Goal: Task Accomplishment & Management: Manage account settings

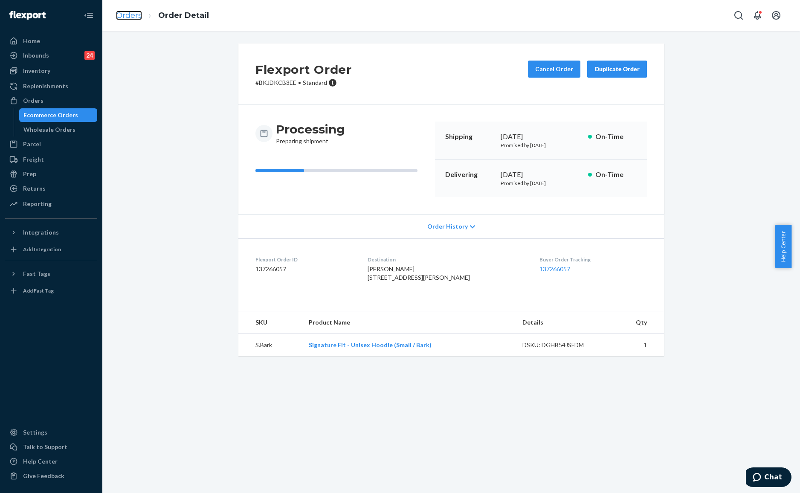
click at [132, 14] on link "Orders" at bounding box center [129, 15] width 26 height 9
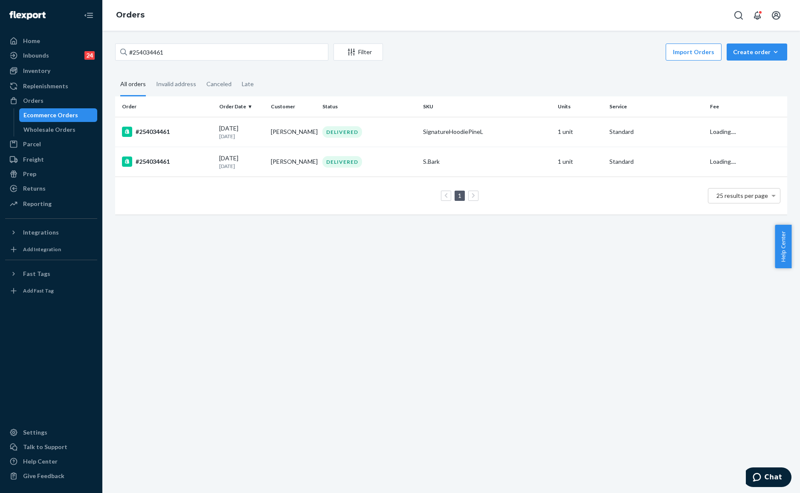
click at [226, 73] on div "Canceled" at bounding box center [218, 84] width 25 height 22
click at [201, 73] on input "Canceled" at bounding box center [201, 73] width 0 height 0
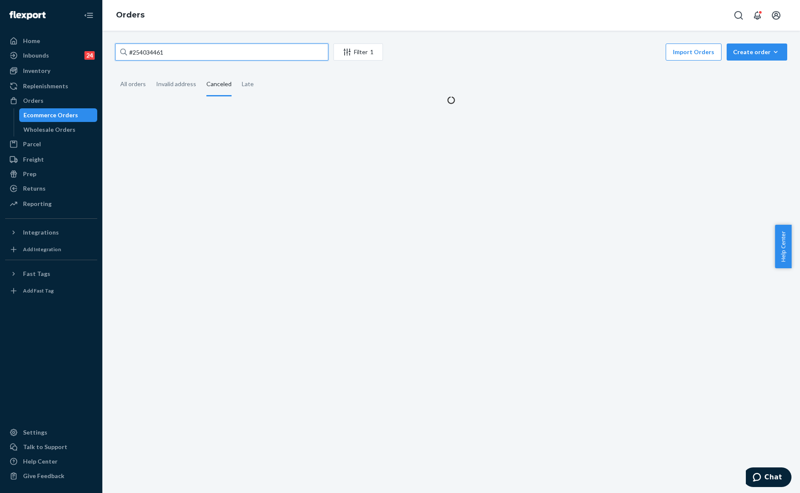
click at [241, 57] on input "#254034461" at bounding box center [221, 51] width 213 height 17
paste input "5152208"
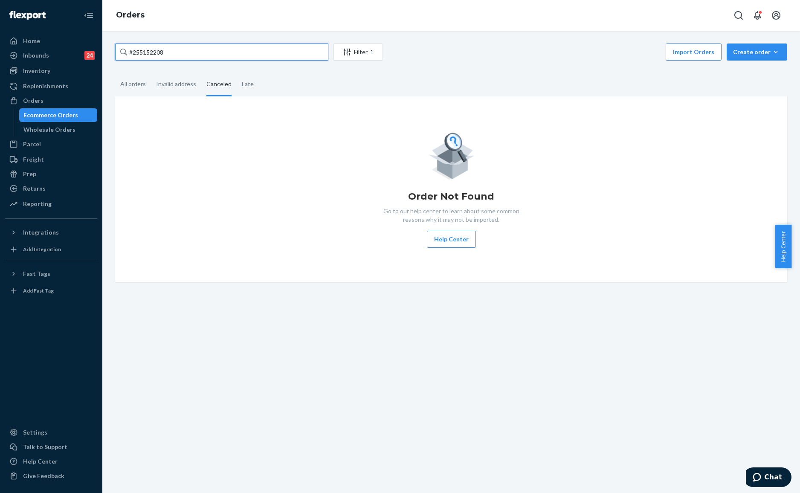
click at [225, 43] on input "#255152208" at bounding box center [221, 51] width 213 height 17
drag, startPoint x: 196, startPoint y: 54, endPoint x: 104, endPoint y: 60, distance: 91.9
click at [104, 60] on div "#255152208 Filter 1 Import Orders Create order Ecommerce order Removal order Al…" at bounding box center [451, 262] width 698 height 462
type input "#255152208"
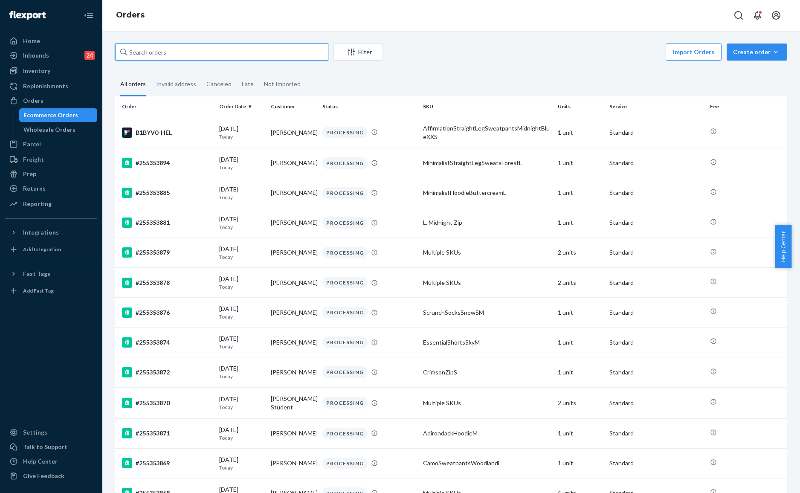
click at [180, 44] on input "text" at bounding box center [221, 51] width 213 height 17
paste input "#255152208"
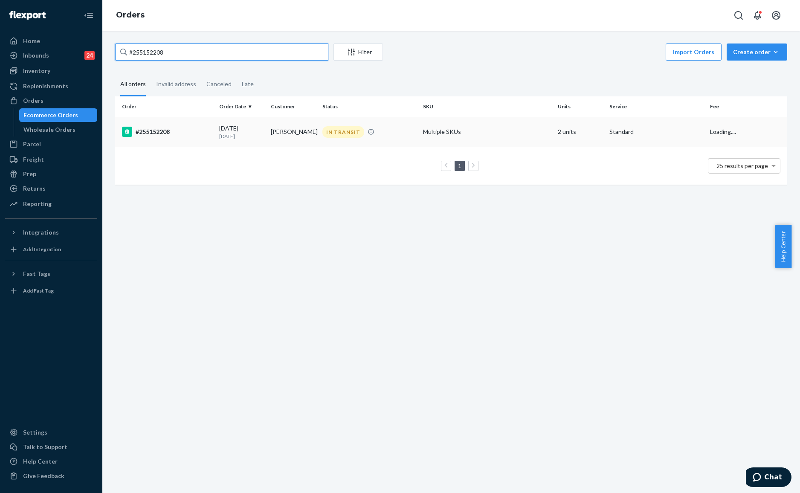
type input "#255152208"
click at [302, 126] on td "[PERSON_NAME]" at bounding box center [293, 132] width 52 height 30
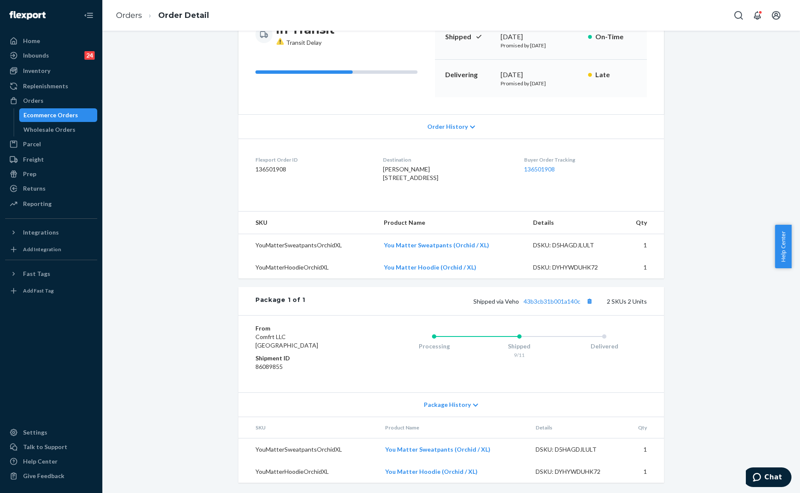
scroll to position [118, 0]
click at [542, 299] on link "43b3cb31b001a140c" at bounding box center [552, 301] width 57 height 7
click at [124, 7] on ol "Orders Order Detail" at bounding box center [162, 15] width 107 height 25
click at [135, 14] on link "Orders" at bounding box center [129, 15] width 26 height 9
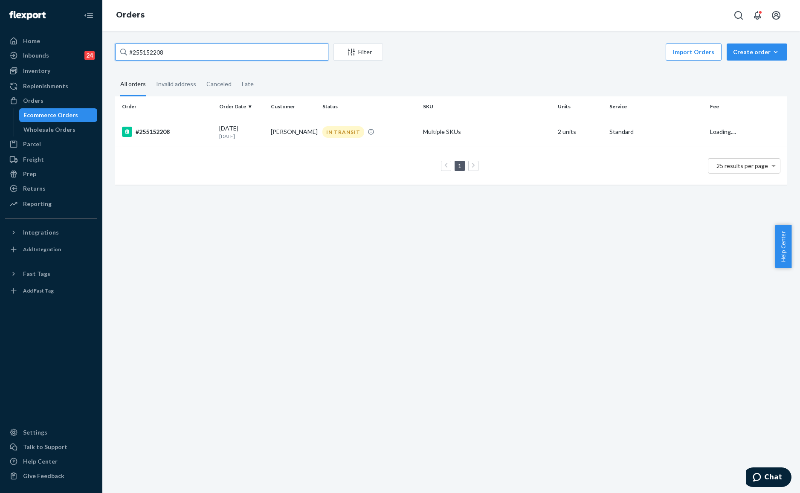
click at [200, 58] on input "#255152208" at bounding box center [221, 51] width 213 height 17
paste input "028410"
type input "#255028410"
click at [282, 133] on td "Bridie Arce" at bounding box center [293, 132] width 52 height 30
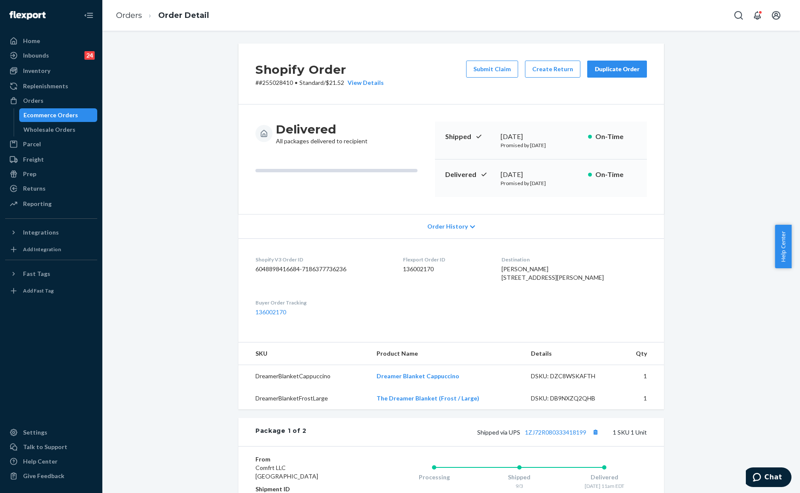
click at [244, 279] on dl "Shopify V3 Order ID 6048898416684-7186377736236 Flexport Order ID 136002170 Des…" at bounding box center [451, 285] width 426 height 95
click at [481, 65] on button "Submit Claim" at bounding box center [492, 69] width 52 height 17
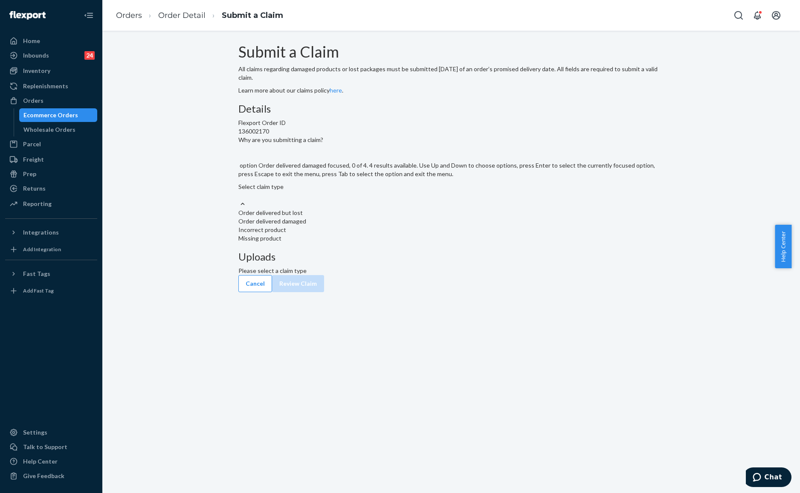
click at [382, 226] on div "Order delivered damaged" at bounding box center [451, 221] width 426 height 9
click at [239, 200] on input "Why are you submitting a claim? option Order delivered damaged focused, 0 of 4.…" at bounding box center [238, 195] width 1 height 9
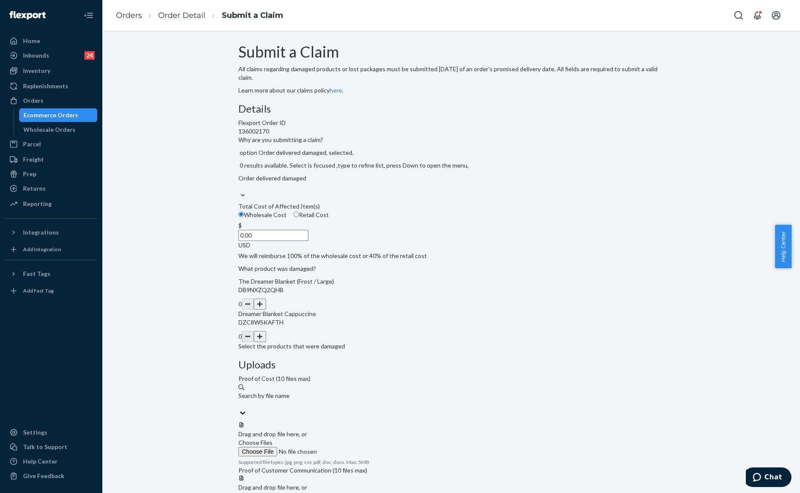
click at [329, 219] on label "Retail Cost" at bounding box center [310, 215] width 35 height 9
click at [299, 217] on input "Retail Cost" at bounding box center [296, 214] width 6 height 6
radio input "true"
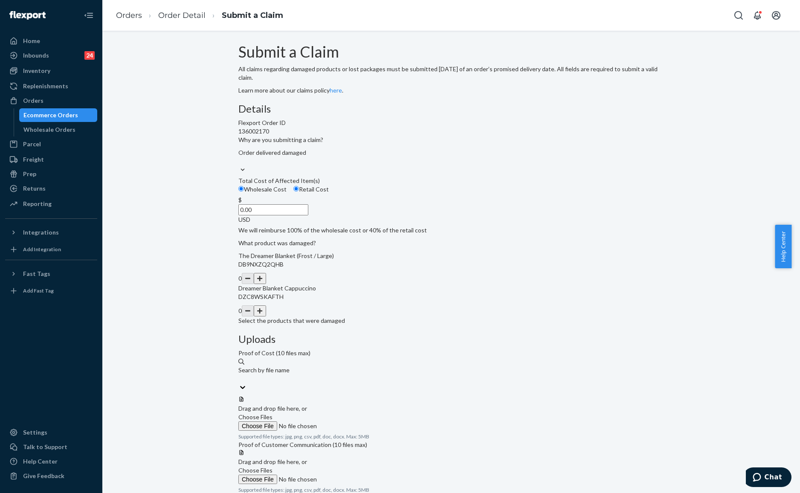
click at [266, 284] on button "button" at bounding box center [260, 278] width 12 height 11
click at [437, 319] on div "Details Flexport Order ID 136002170 Why are you submitting a claim? Order deliv…" at bounding box center [451, 298] width 426 height 390
click at [513, 396] on div at bounding box center [451, 396] width 426 height 0
click at [308, 215] on input "0.00" at bounding box center [273, 209] width 70 height 11
paste input "23.68"
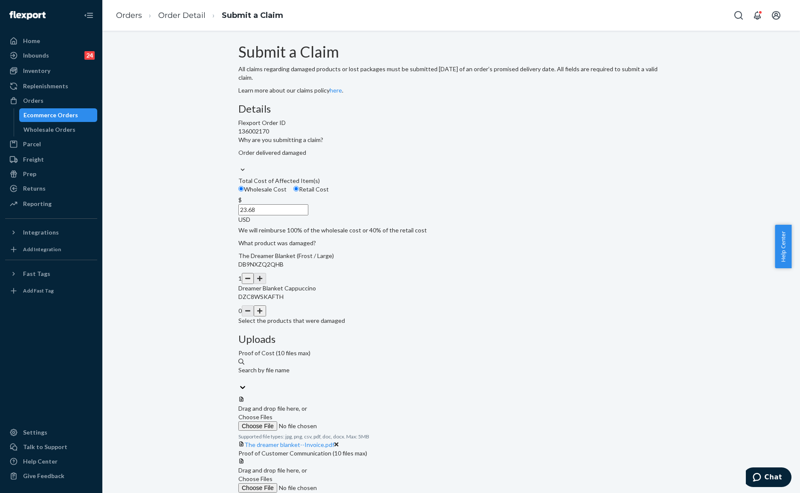
type input "23.68"
click at [272, 475] on span "Choose Files" at bounding box center [255, 478] width 34 height 7
click at [354, 483] on input "Choose Files" at bounding box center [296, 487] width 116 height 9
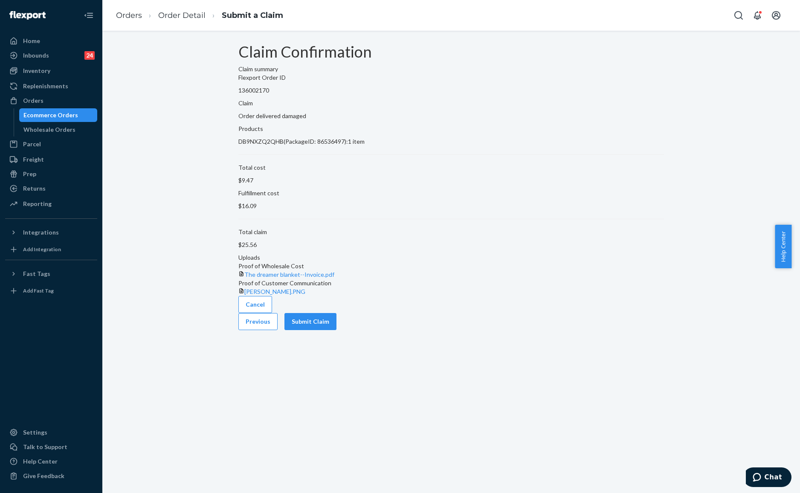
scroll to position [0, 0]
click at [646, 330] on div "Cancel Previous Submit Claim" at bounding box center [451, 313] width 426 height 34
click at [336, 330] on button "Submit Claim" at bounding box center [310, 321] width 52 height 17
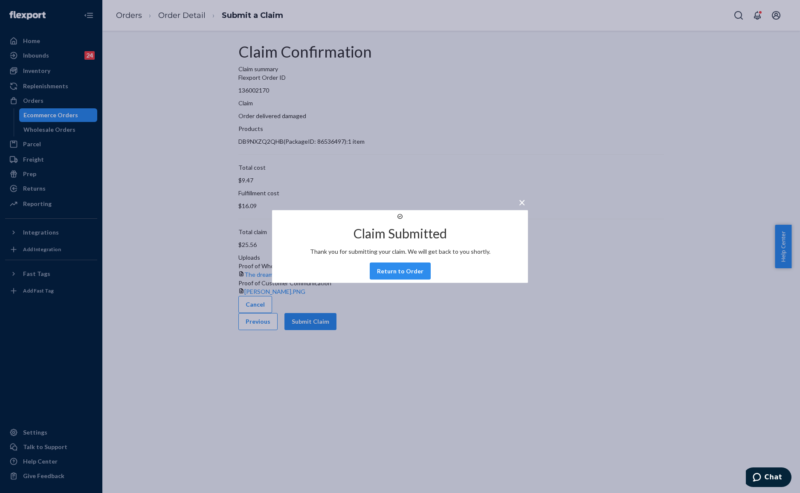
click at [518, 195] on span "×" at bounding box center [521, 202] width 7 height 14
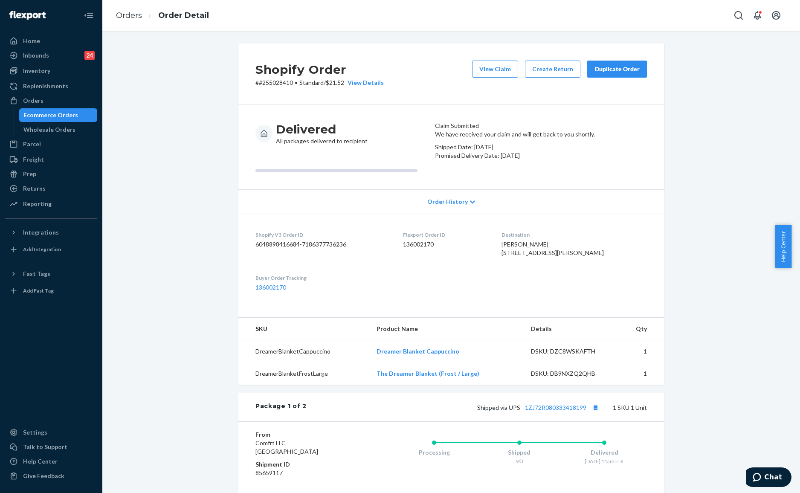
click at [596, 72] on div "Duplicate Order" at bounding box center [616, 69] width 45 height 9
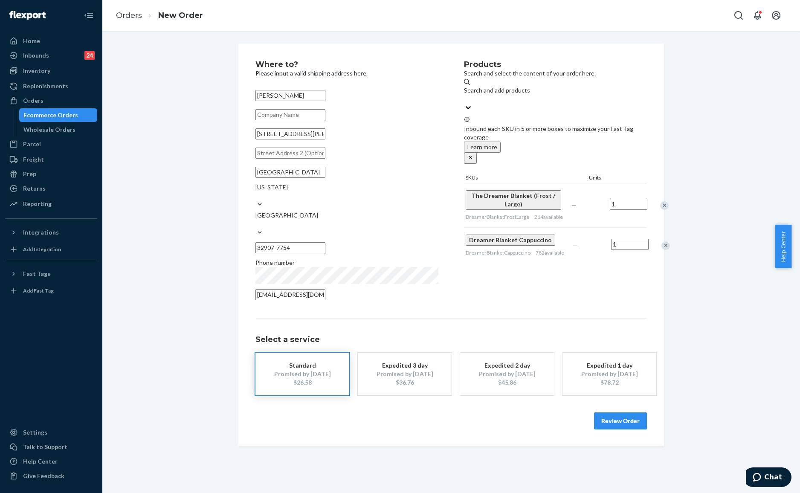
click at [661, 241] on div "Remove Item" at bounding box center [665, 245] width 9 height 9
click at [552, 234] on div "Products Search and select the content of your order here. Search and add produ…" at bounding box center [555, 183] width 183 height 245
click at [582, 245] on div "Products Search and select the content of your order here. Search and add produ…" at bounding box center [555, 183] width 183 height 245
click at [610, 256] on div "Products Search and select the content of your order here. Search and add produ…" at bounding box center [555, 183] width 183 height 245
click at [611, 412] on button "Review Order" at bounding box center [620, 420] width 53 height 17
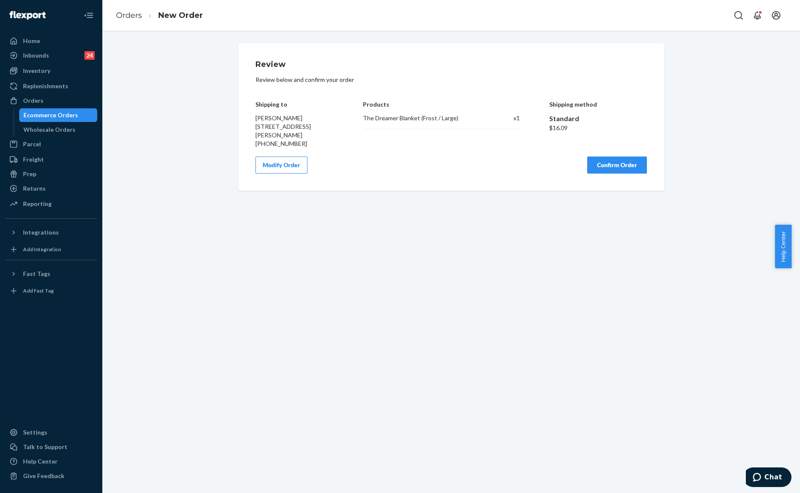
click at [411, 357] on div "Review Review below and confirm your order Shipping to Bridie Arce 1339 Heberli…" at bounding box center [451, 262] width 698 height 462
click at [617, 161] on button "Confirm Order" at bounding box center [617, 164] width 60 height 17
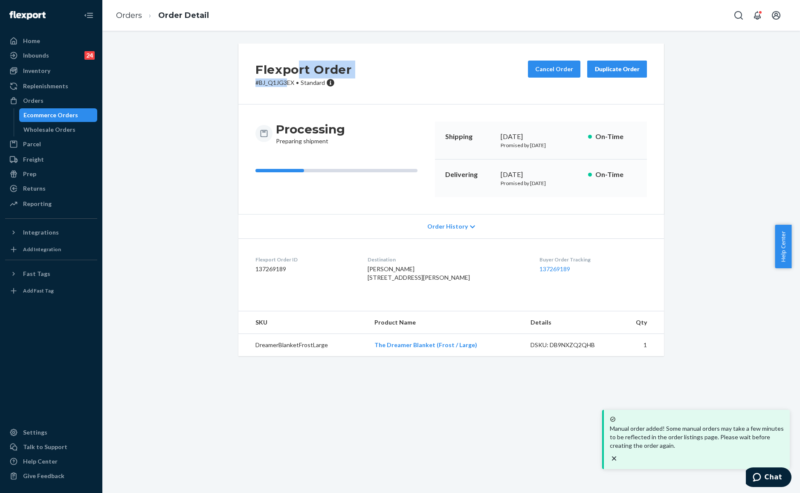
drag, startPoint x: 291, startPoint y: 78, endPoint x: 287, endPoint y: 90, distance: 12.5
click at [284, 88] on div "Flexport Order # BJ_Q1JG3EX • Standard Cancel Order Duplicate Order" at bounding box center [451, 73] width 426 height 61
click at [289, 90] on div "Flexport Order # BJ_Q1JG3EX • Standard Cancel Order Duplicate Order" at bounding box center [451, 73] width 426 height 61
drag, startPoint x: 292, startPoint y: 83, endPoint x: 231, endPoint y: 84, distance: 61.0
click at [232, 84] on div "Flexport Order # BJ_Q1JG3EX • Standard Cancel Order Duplicate Order Processing …" at bounding box center [451, 199] width 438 height 313
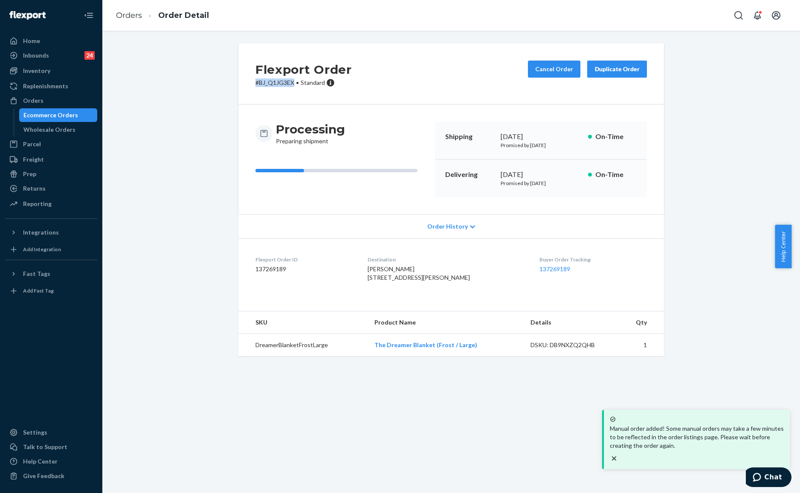
copy p "# BJ_Q1JG3EX"
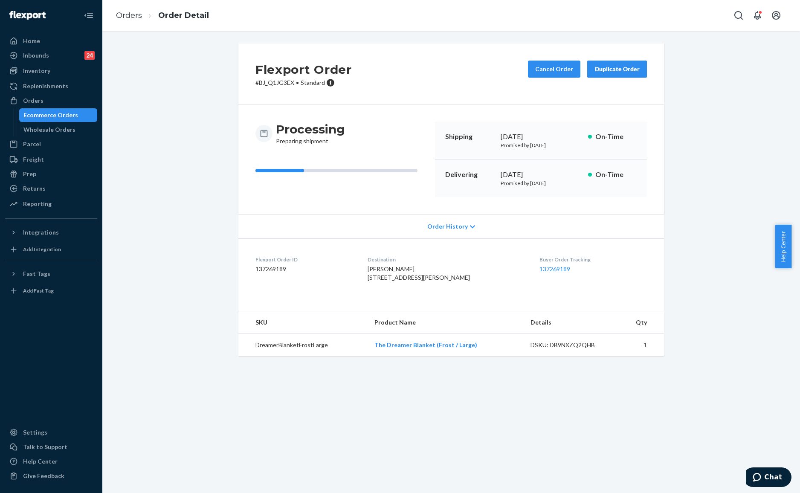
click at [414, 115] on div "Processing Preparing shipment Shipping September 25, 2025 Promised by September…" at bounding box center [451, 159] width 426 height 110
click at [190, 73] on div "Flexport Order # BJ_Q1JG3EX • Standard Cancel Order Duplicate Order Processing …" at bounding box center [451, 204] width 685 height 323
click at [136, 24] on ol "Orders Order Detail" at bounding box center [162, 15] width 107 height 25
click at [142, 15] on li "Order Detail" at bounding box center [175, 16] width 67 height 12
click at [137, 12] on link "Orders" at bounding box center [129, 15] width 26 height 9
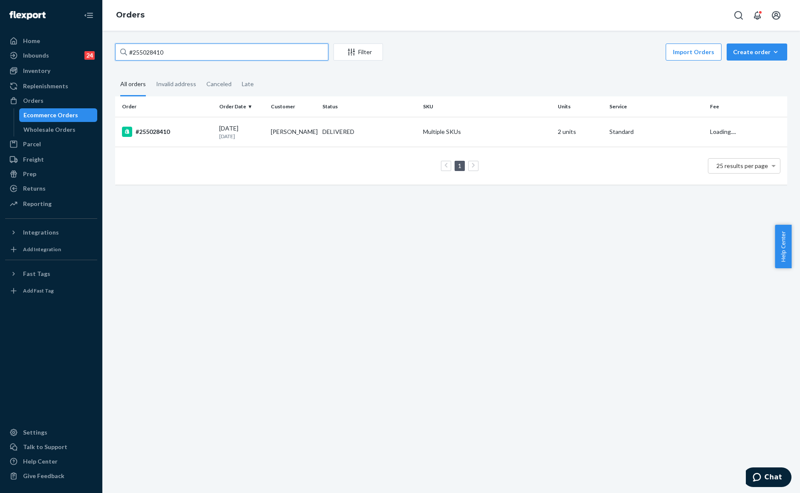
click at [229, 53] on input "#255028410" at bounding box center [221, 51] width 213 height 17
paste input "4381985"
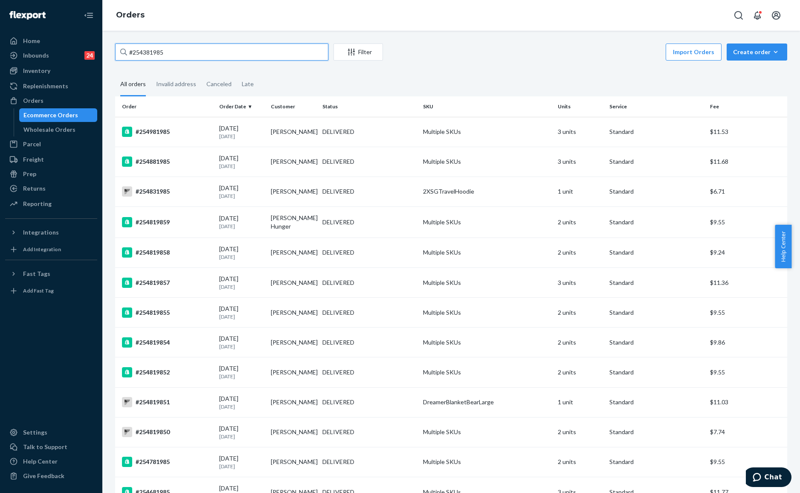
click at [181, 49] on input "#254381985" at bounding box center [221, 51] width 213 height 17
type input "#254381985"
click at [252, 43] on div "#254381985 Filter Import Orders Create order Ecommerce order Removal order All …" at bounding box center [451, 262] width 698 height 462
click at [227, 55] on input "#254381985" at bounding box center [221, 51] width 213 height 17
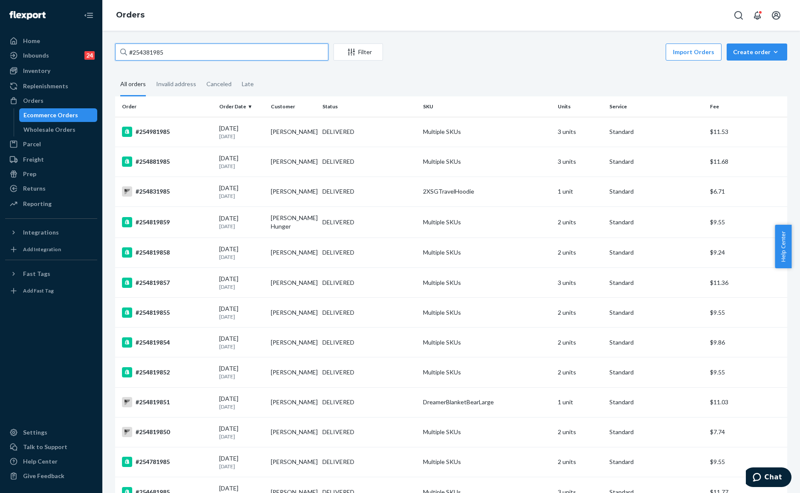
click at [214, 57] on input "#254381985" at bounding box center [221, 51] width 213 height 17
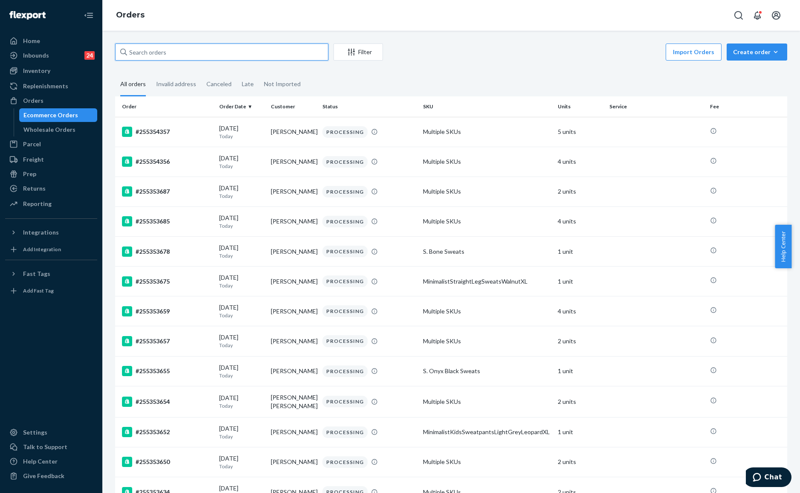
click at [176, 50] on input "text" at bounding box center [221, 51] width 213 height 17
paste input "#254381985"
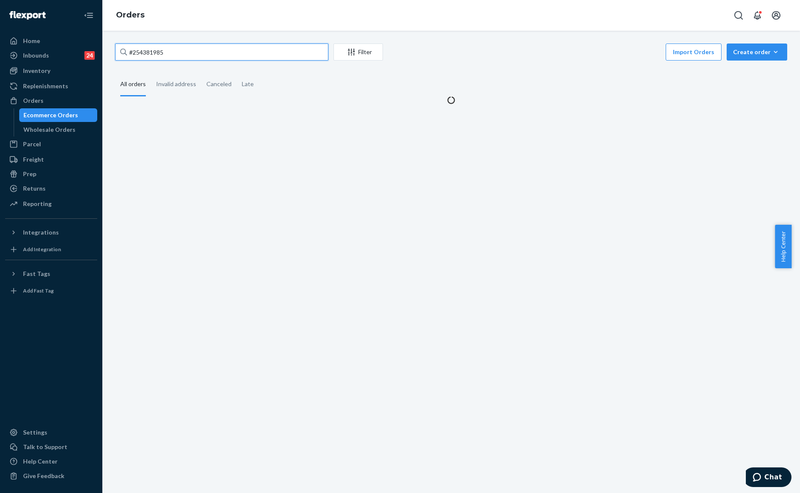
type input "#254381985"
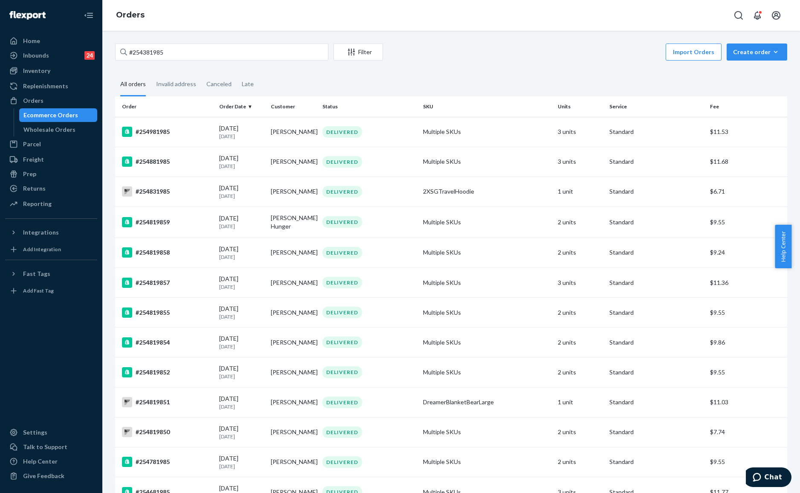
click at [517, 89] on fieldset "All orders Invalid address Canceled Late" at bounding box center [451, 84] width 672 height 23
